Goal: Information Seeking & Learning: Understand process/instructions

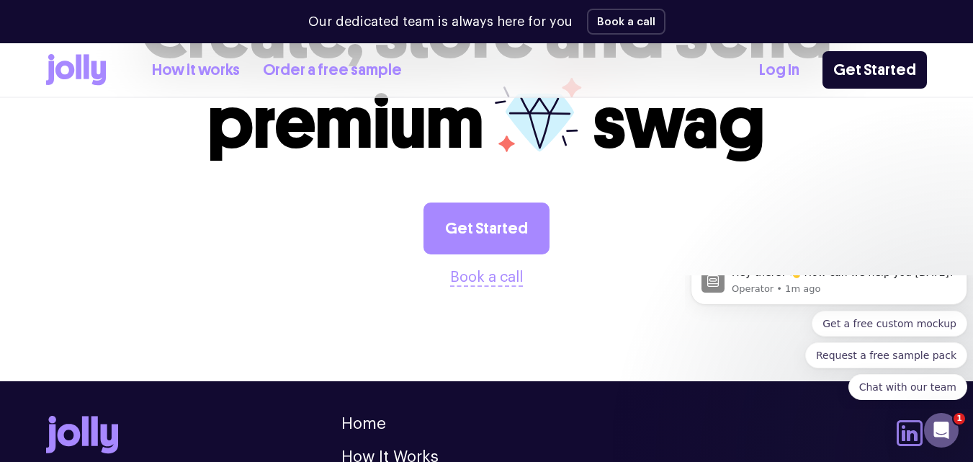
scroll to position [3923, 0]
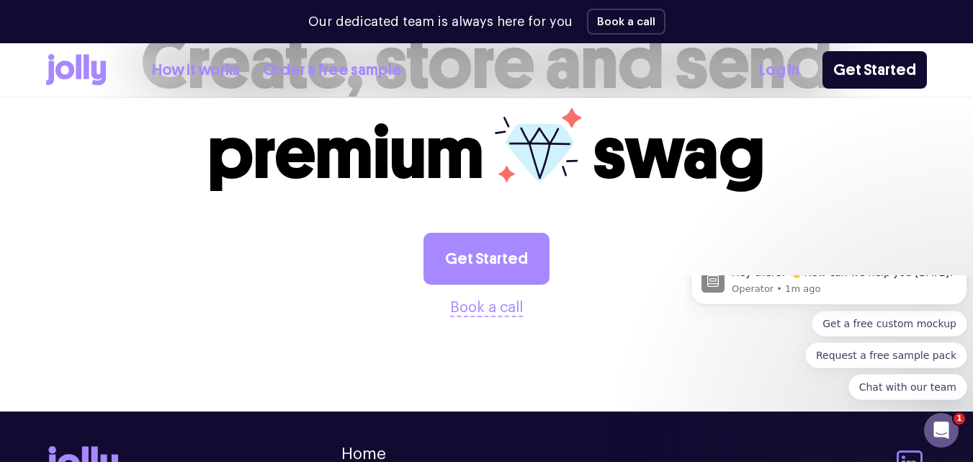
drag, startPoint x: 796, startPoint y: 436, endPoint x: 921, endPoint y: 447, distance: 125.8
copy link "hello@sendjolly.com.a"
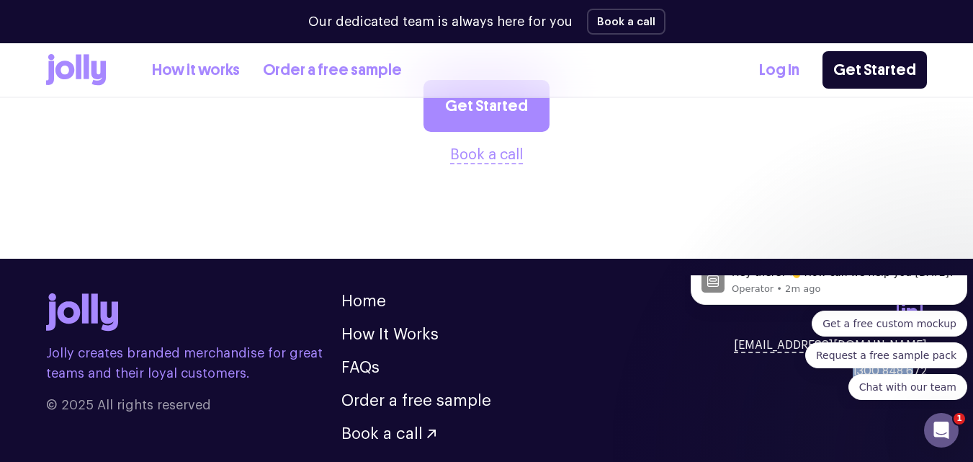
scroll to position [4079, 0]
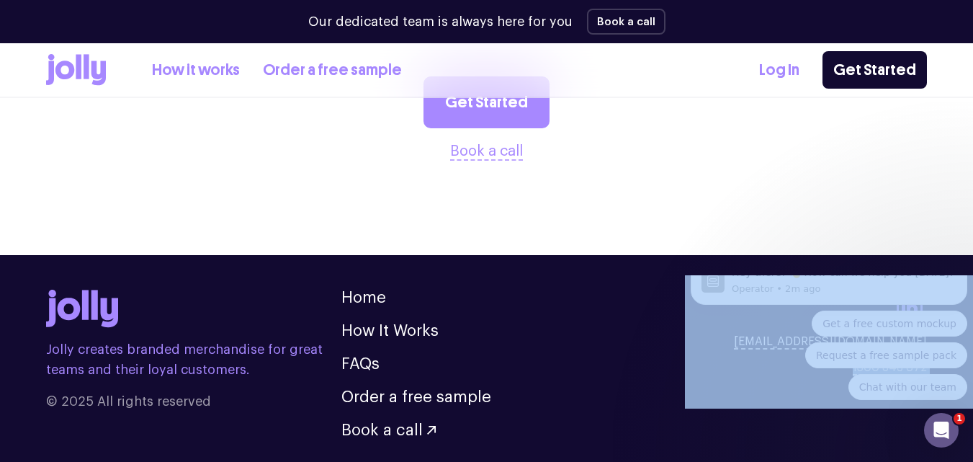
drag, startPoint x: 1532, startPoint y: 715, endPoint x: 906, endPoint y: 405, distance: 698.6
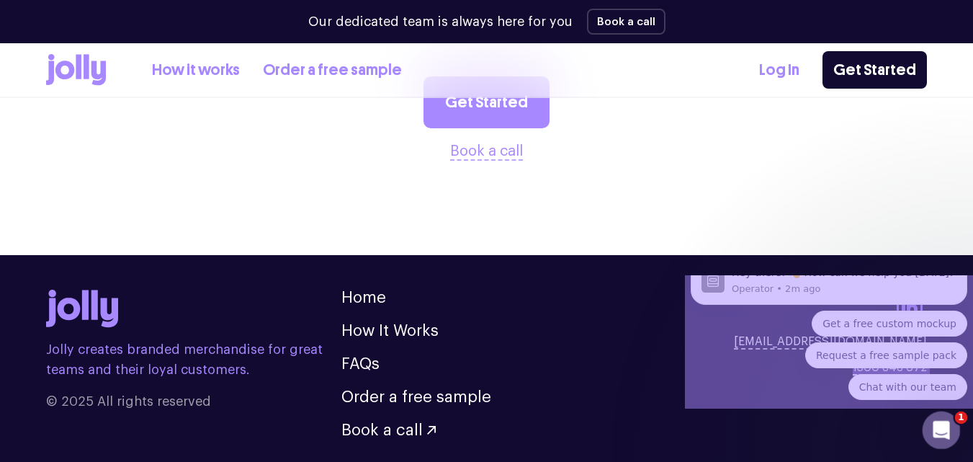
click at [948, 426] on icon "Open Intercom Messenger" at bounding box center [940, 428] width 24 height 24
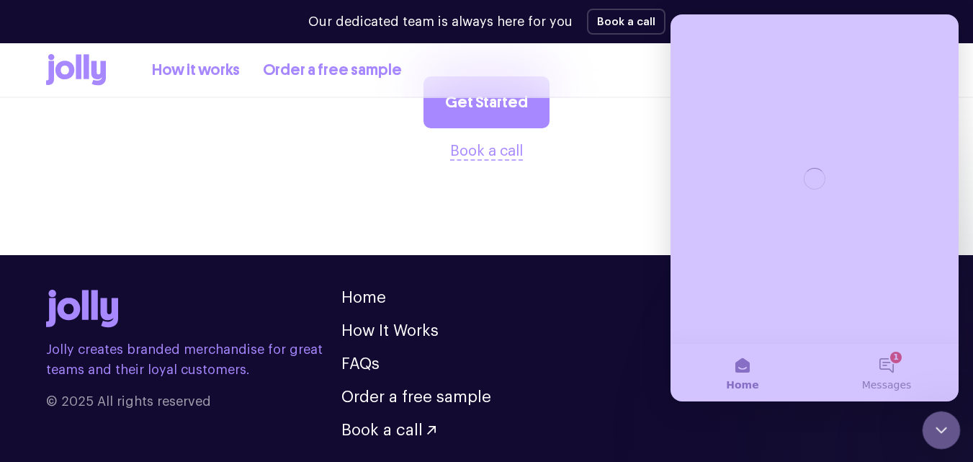
scroll to position [0, 0]
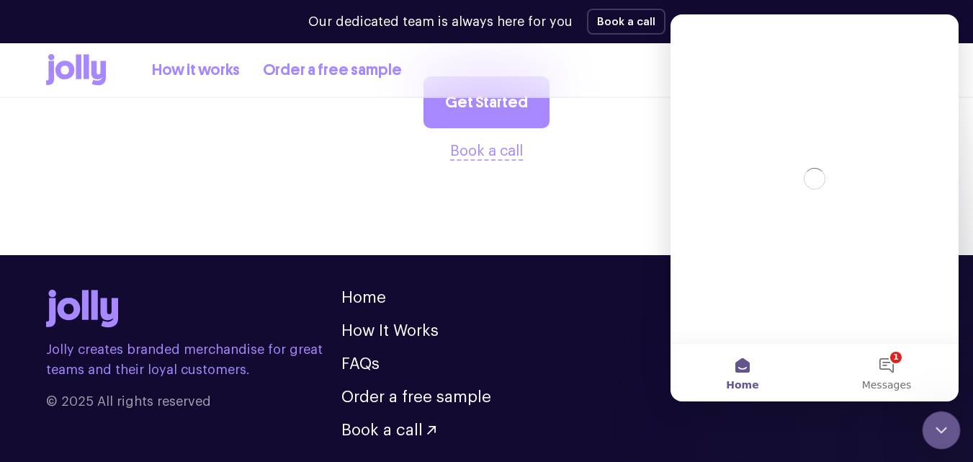
click at [946, 426] on icon "Close Intercom Messenger" at bounding box center [938, 427] width 17 height 17
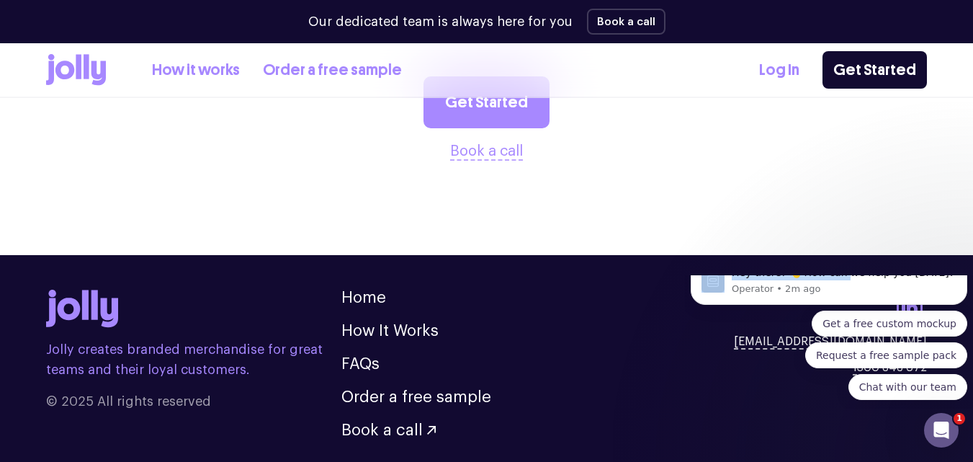
drag, startPoint x: 838, startPoint y: 303, endPoint x: 717, endPoint y: 192, distance: 164.1
click at [717, 275] on html "Hey there! 👋 How can we help you today? Operator • 2m ago Get a free custom moc…" at bounding box center [829, 341] width 288 height 133
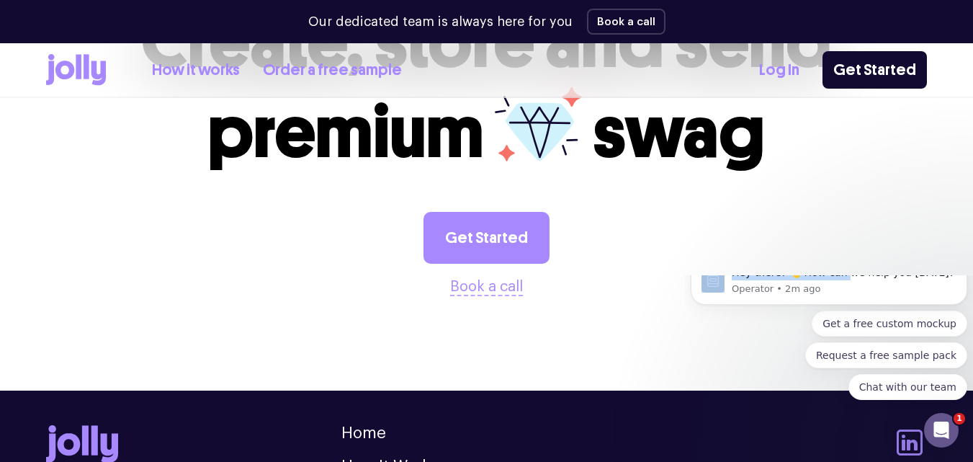
scroll to position [3951, 0]
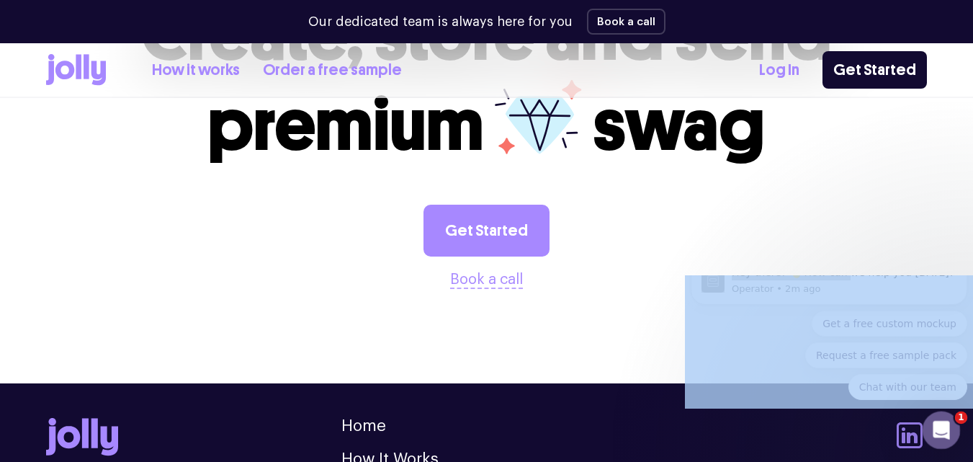
drag, startPoint x: 850, startPoint y: 434, endPoint x: 925, endPoint y: 447, distance: 76.0
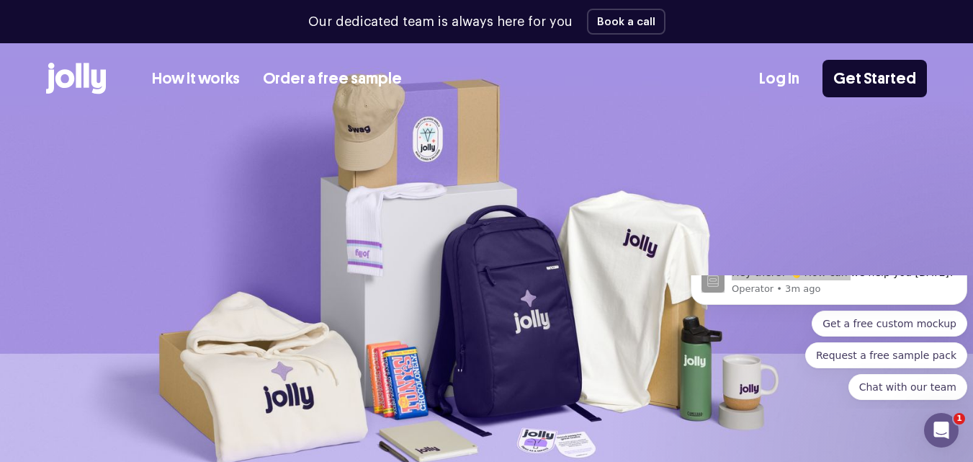
scroll to position [0, 0]
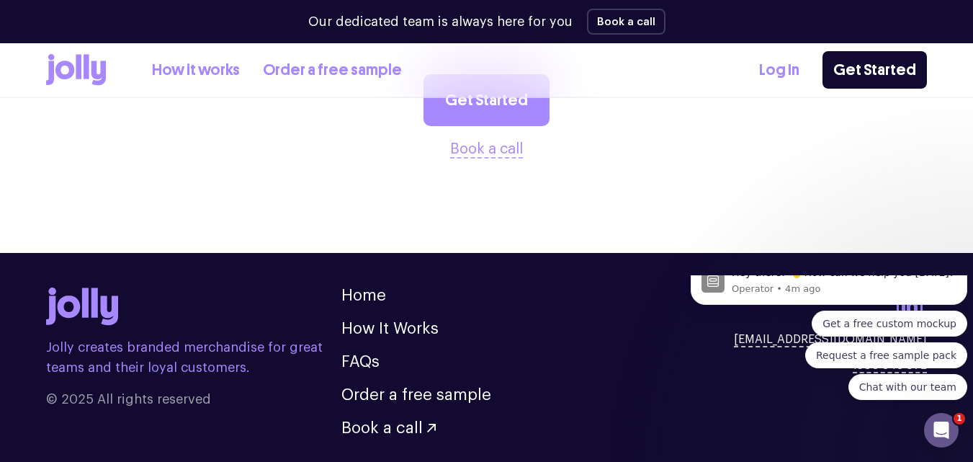
scroll to position [4088, 0]
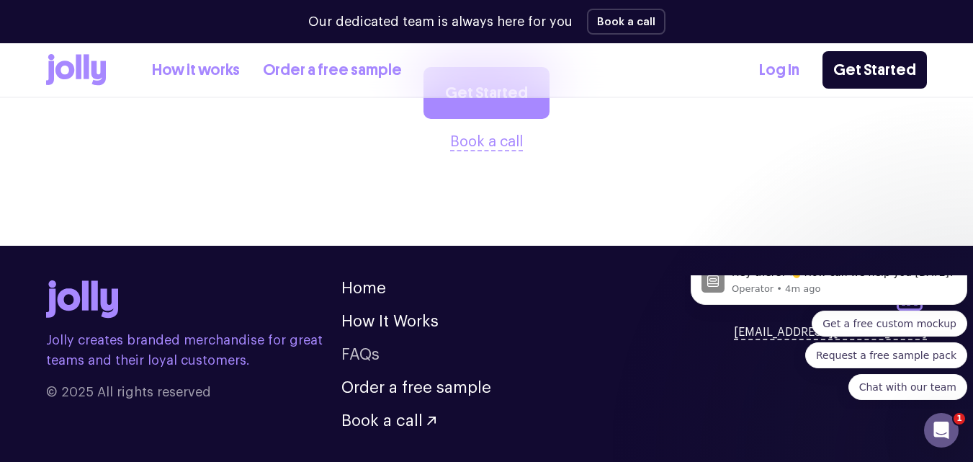
click at [356, 346] on link "FAQs" at bounding box center [360, 354] width 38 height 16
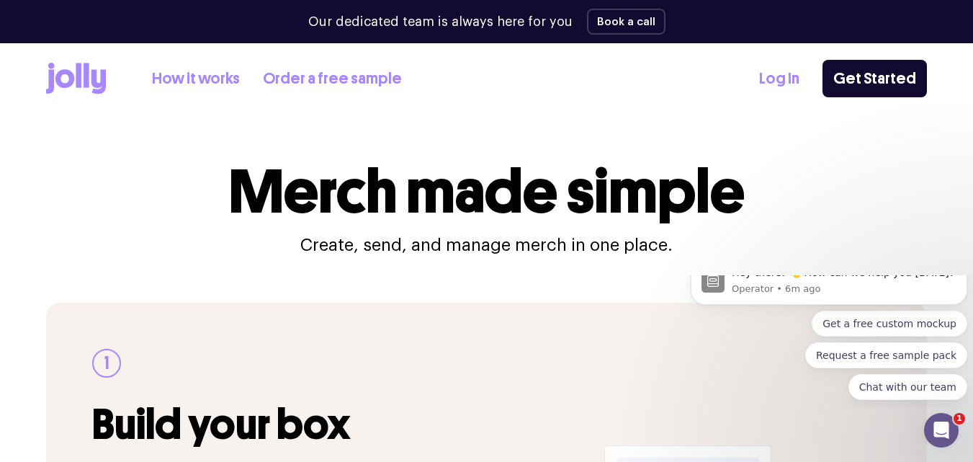
click at [182, 78] on link "How it works" at bounding box center [196, 79] width 88 height 24
